Goal: Task Accomplishment & Management: Manage account settings

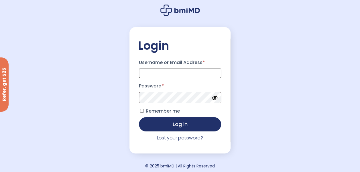
click at [201, 75] on input "Username or Email Address *" at bounding box center [180, 73] width 82 height 9
click at [184, 76] on input "Username or Email Address *" at bounding box center [180, 73] width 82 height 9
type input "**********"
click at [238, 89] on div "**********" at bounding box center [180, 87] width 360 height 175
click at [215, 101] on button "Show password" at bounding box center [214, 98] width 6 height 6
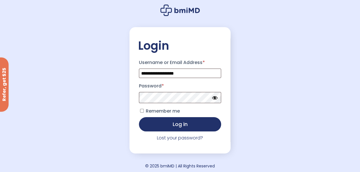
click at [215, 101] on button "Hide password" at bounding box center [214, 98] width 6 height 6
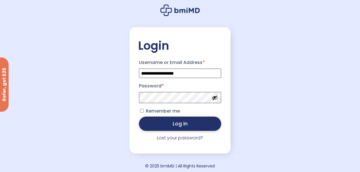
click at [194, 124] on button "Log in" at bounding box center [180, 124] width 82 height 14
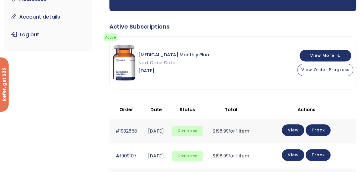
scroll to position [78, 0]
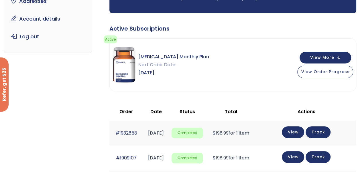
click at [350, 41] on div "[MEDICAL_DATA] Monthly Plan Next Order Date [DATE] View More View Order Progress" at bounding box center [233, 65] width 246 height 53
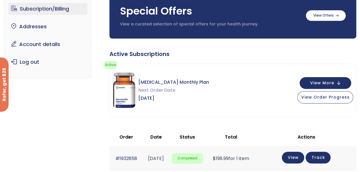
scroll to position [63, 0]
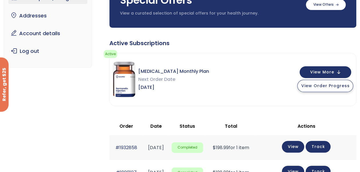
click at [330, 85] on span "View Order Progress" at bounding box center [325, 86] width 48 height 6
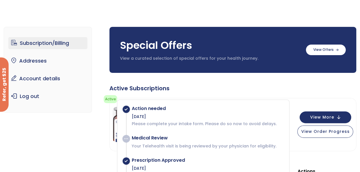
scroll to position [14, 0]
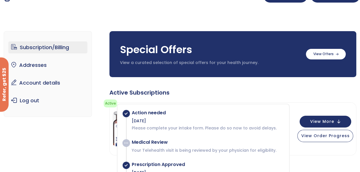
click at [62, 48] on link "Subscription/Billing" at bounding box center [47, 47] width 79 height 12
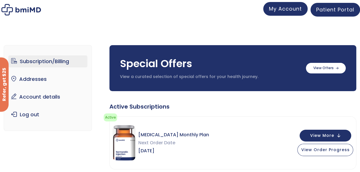
click at [291, 10] on span "My Account" at bounding box center [285, 8] width 33 height 7
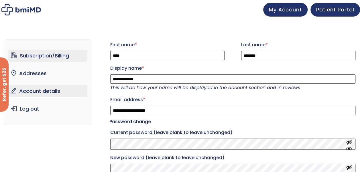
click at [47, 53] on link "Subscription/Billing" at bounding box center [47, 56] width 79 height 12
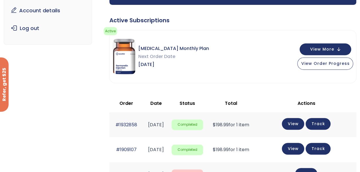
scroll to position [87, 0]
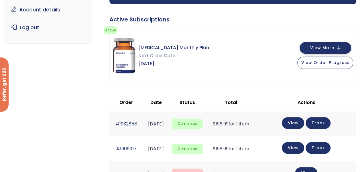
click at [330, 49] on span "View More" at bounding box center [321, 48] width 24 height 4
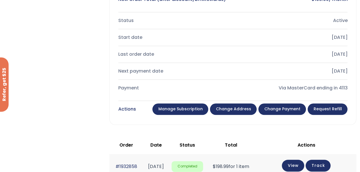
scroll to position [243, 0]
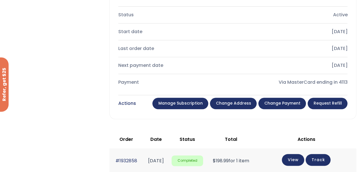
click at [193, 105] on link "Manage Subscription" at bounding box center [180, 103] width 56 height 11
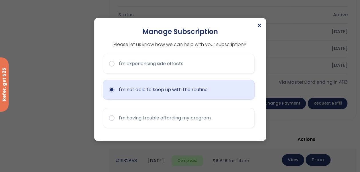
click at [157, 94] on button "I'm not able to keep up with the routine." at bounding box center [179, 90] width 152 height 20
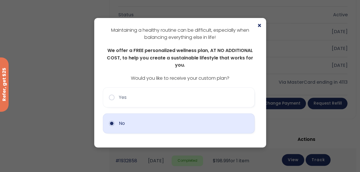
click at [153, 114] on button "No" at bounding box center [179, 124] width 152 height 20
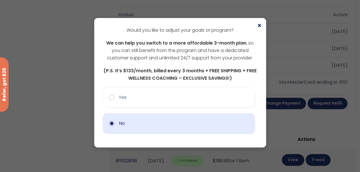
click at [164, 125] on button "No" at bounding box center [179, 124] width 152 height 20
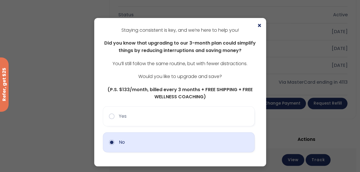
click at [172, 143] on button "No" at bounding box center [179, 142] width 152 height 20
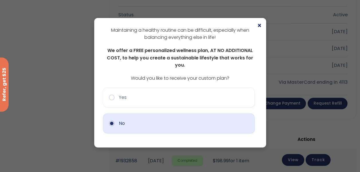
click at [164, 119] on button "No" at bounding box center [179, 124] width 152 height 20
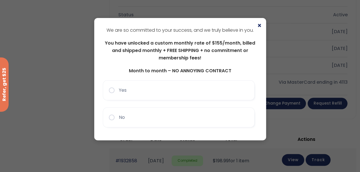
click at [164, 119] on button "No" at bounding box center [179, 118] width 152 height 20
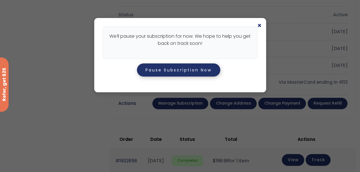
click at [196, 68] on button "Pause Subscription Now" at bounding box center [178, 69] width 83 height 13
